Goal: Navigation & Orientation: Find specific page/section

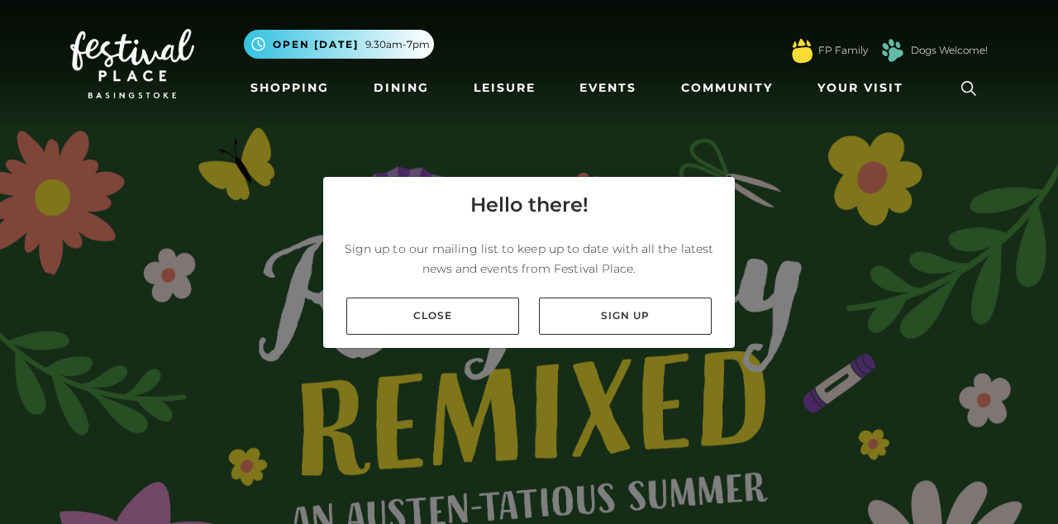
click at [476, 335] on link "Close" at bounding box center [432, 316] width 173 height 37
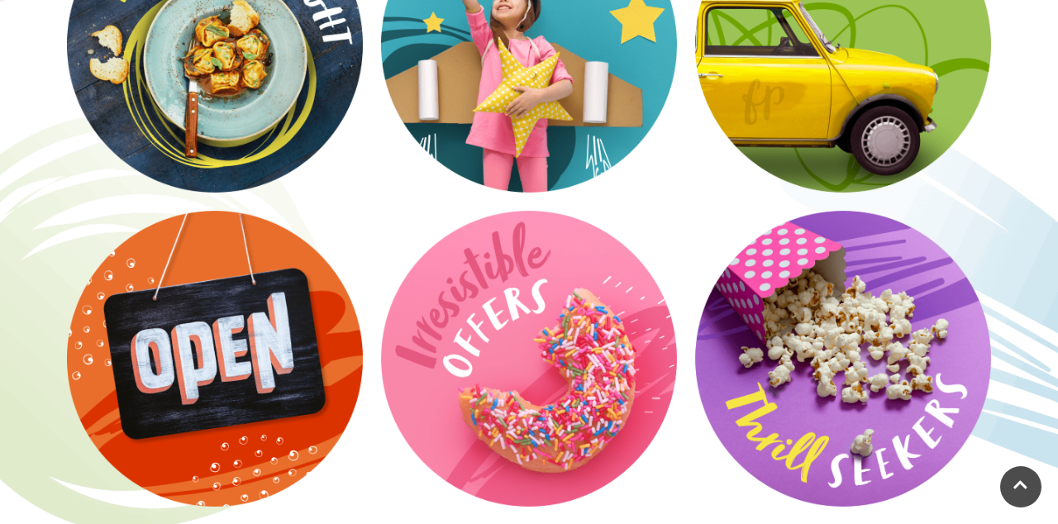
scroll to position [2512, 0]
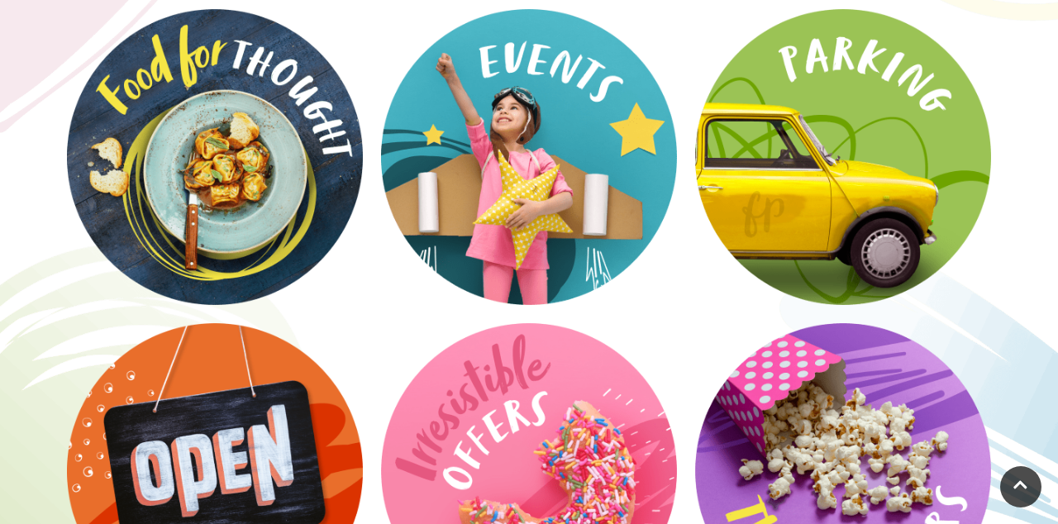
scroll to position [2398, 0]
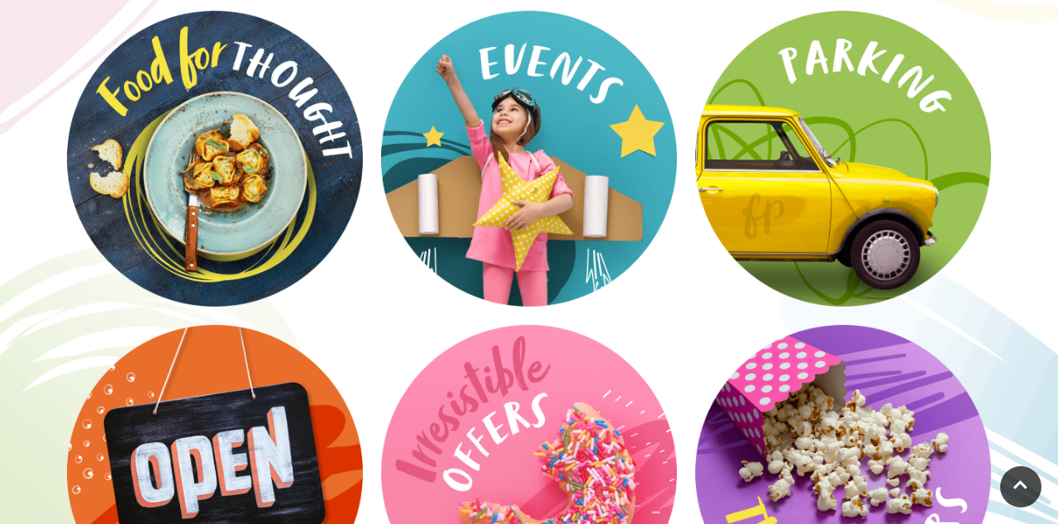
click at [0, 0] on video at bounding box center [0, 0] width 0 height 0
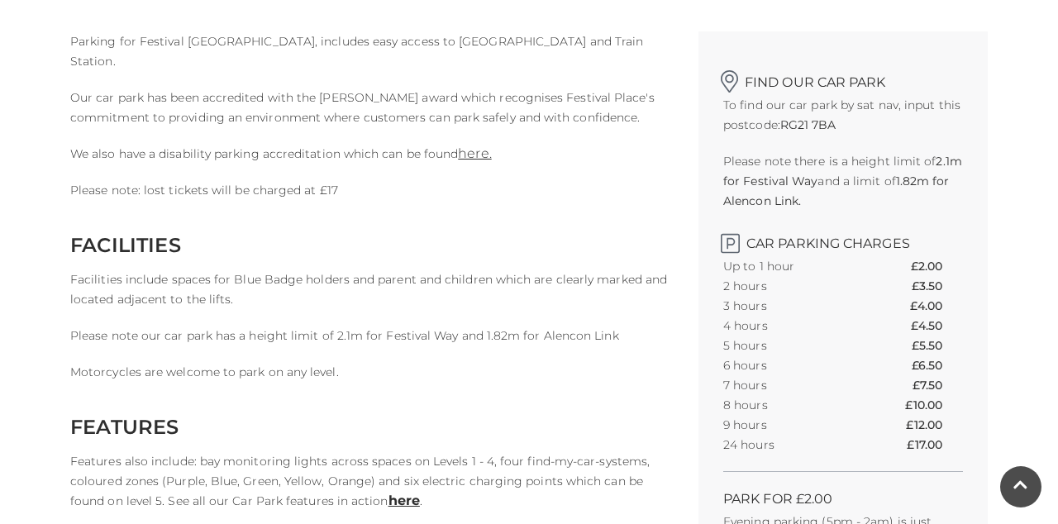
scroll to position [456, 0]
